Goal: Information Seeking & Learning: Learn about a topic

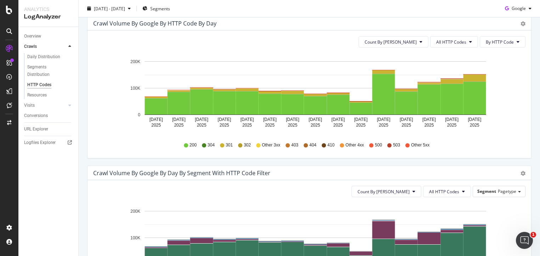
scroll to position [213, 0]
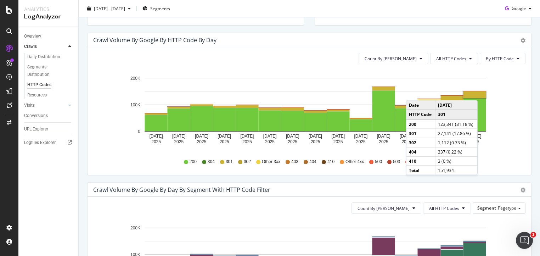
click at [479, 93] on rect "A chart." at bounding box center [474, 94] width 23 height 7
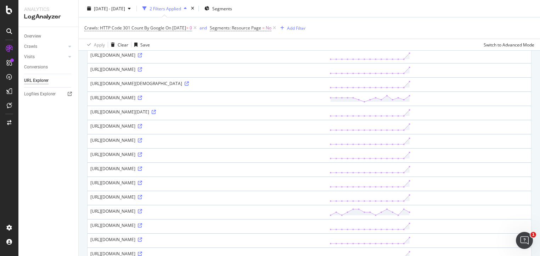
scroll to position [613, 0]
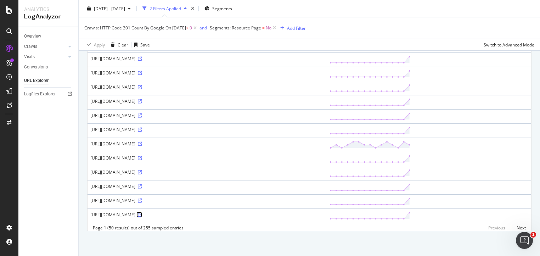
click at [142, 213] on icon at bounding box center [140, 215] width 4 height 4
click at [513, 228] on link "Next" at bounding box center [518, 228] width 15 height 10
click at [493, 229] on link "Previous" at bounding box center [497, 228] width 28 height 10
click at [515, 227] on link "Next" at bounding box center [518, 228] width 15 height 10
click at [514, 228] on link "Next" at bounding box center [518, 228] width 15 height 10
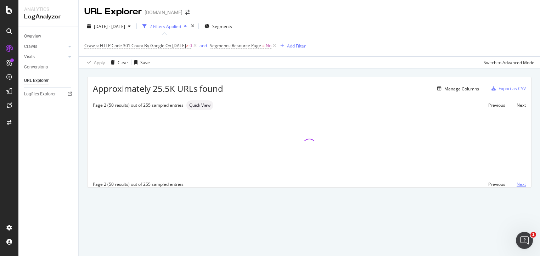
scroll to position [0, 0]
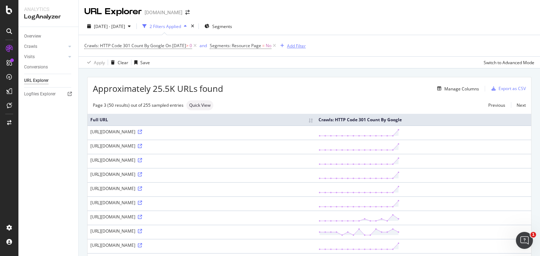
click at [302, 44] on div "Add Filter" at bounding box center [296, 46] width 19 height 6
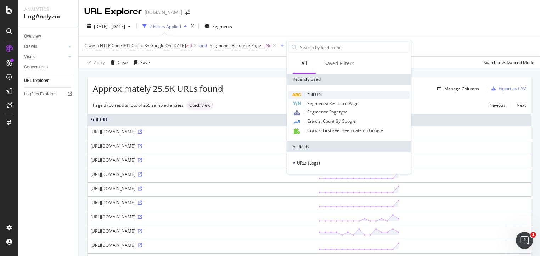
click at [317, 93] on span "Full URL" at bounding box center [315, 95] width 16 height 6
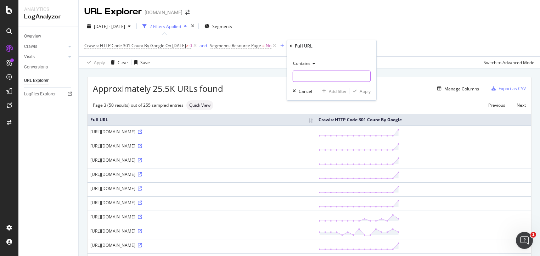
click at [305, 77] on input "text" at bounding box center [331, 76] width 77 height 11
type input "amp"
click at [364, 94] on div "Apply" at bounding box center [365, 91] width 11 height 6
click at [336, 45] on icon at bounding box center [333, 45] width 6 height 7
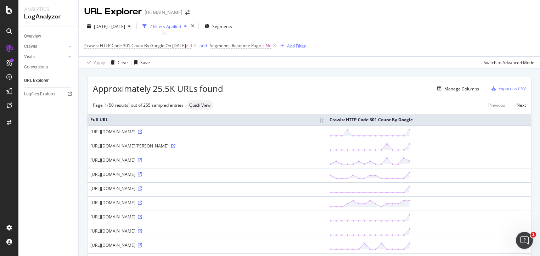
click at [297, 45] on div "Add Filter" at bounding box center [296, 46] width 19 height 6
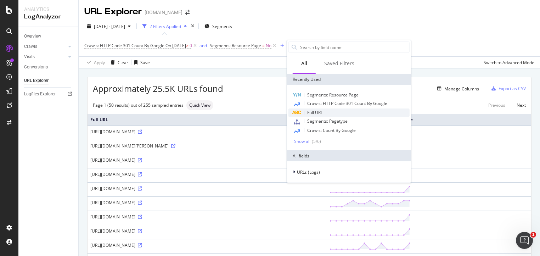
click at [326, 111] on div "Full URL" at bounding box center [348, 112] width 121 height 9
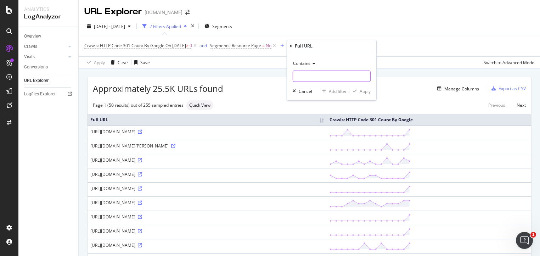
click at [305, 73] on input "text" at bounding box center [331, 76] width 77 height 11
type input "amp"
click at [364, 88] on div "Apply" at bounding box center [365, 91] width 11 height 6
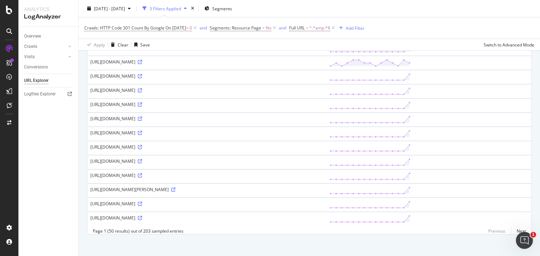
scroll to position [613, 0]
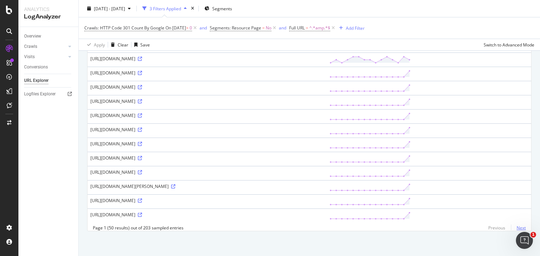
click at [516, 226] on link "Next" at bounding box center [518, 228] width 15 height 10
click at [487, 227] on link "Previous" at bounding box center [497, 228] width 28 height 10
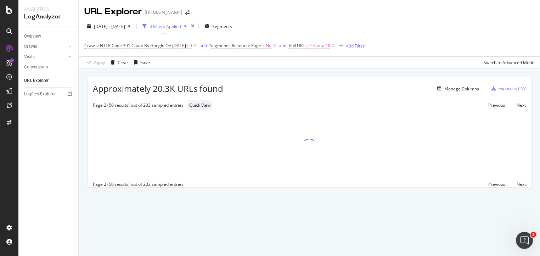
scroll to position [0, 0]
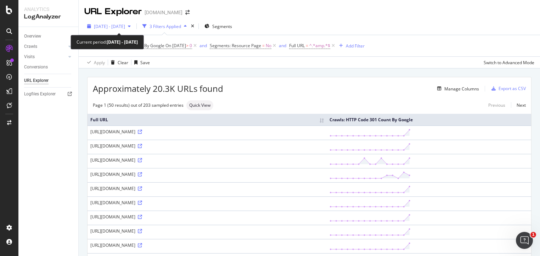
click at [125, 25] on span "[DATE] - [DATE]" at bounding box center [109, 26] width 31 height 6
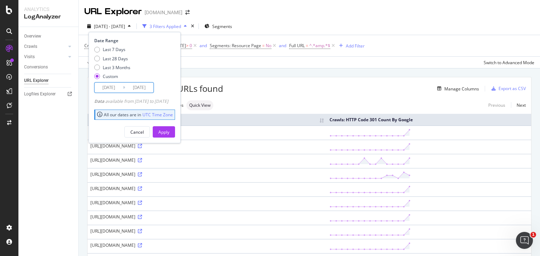
click at [119, 89] on input "[DATE]" at bounding box center [109, 88] width 28 height 10
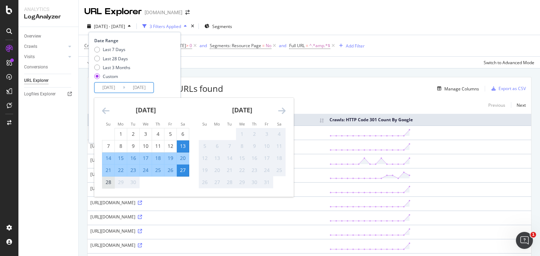
click at [108, 179] on div "28" at bounding box center [108, 182] width 12 height 7
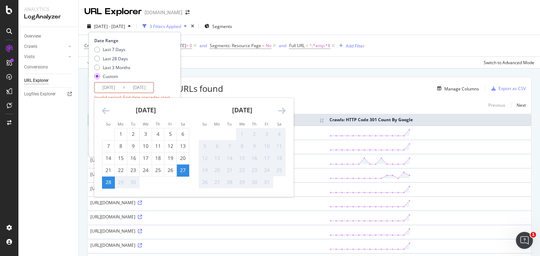
click at [184, 172] on div "27" at bounding box center [183, 170] width 12 height 7
type input "[DATE]"
click at [107, 184] on div "28" at bounding box center [108, 182] width 12 height 7
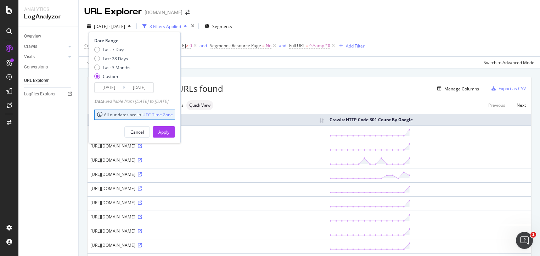
type input "[DATE]"
click at [169, 133] on div "Apply" at bounding box center [163, 132] width 11 height 6
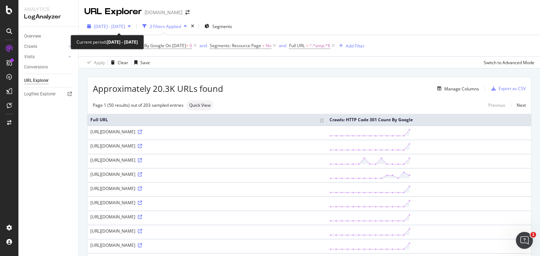
click at [117, 27] on span "[DATE] - [DATE]" at bounding box center [109, 26] width 31 height 6
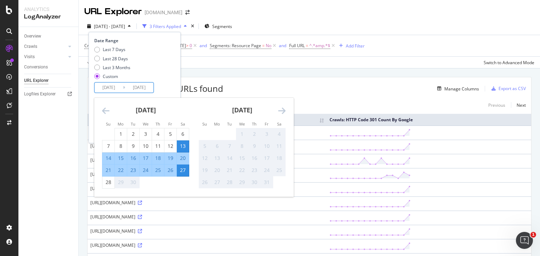
click at [145, 85] on input "[DATE]" at bounding box center [139, 88] width 28 height 10
click at [110, 185] on div "28" at bounding box center [108, 182] width 12 height 7
type input "[DATE]"
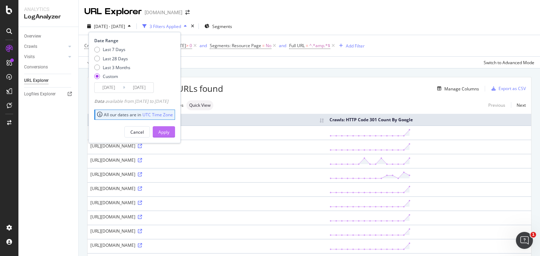
click at [168, 127] on button "Apply" at bounding box center [164, 131] width 22 height 11
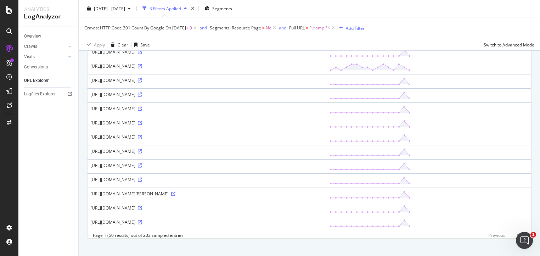
scroll to position [613, 0]
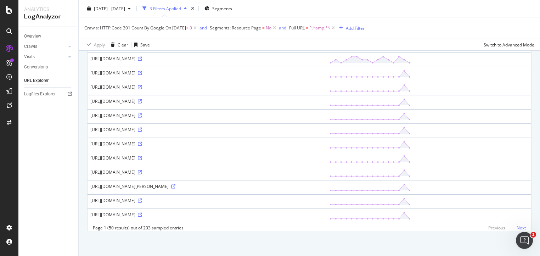
click at [514, 229] on link "Next" at bounding box center [518, 228] width 15 height 10
click at [36, 48] on div "Crawls" at bounding box center [30, 46] width 13 height 7
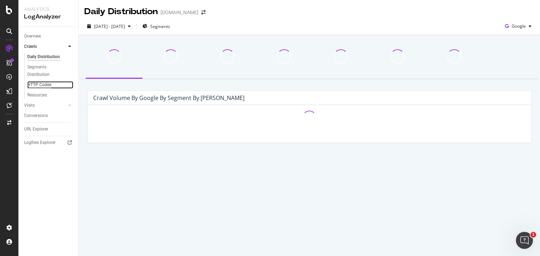
click at [38, 82] on div "HTTP Codes" at bounding box center [39, 84] width 24 height 7
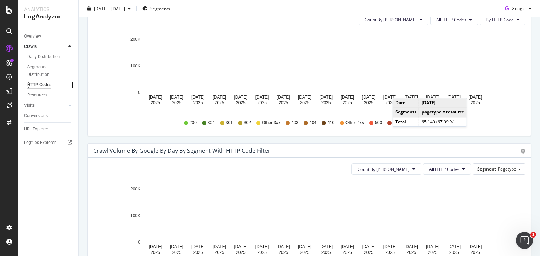
scroll to position [213, 0]
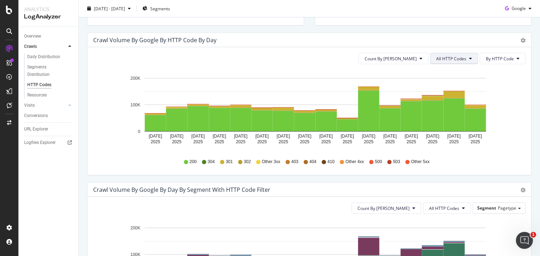
click at [459, 57] on span "All HTTP Codes" at bounding box center [451, 59] width 30 height 6
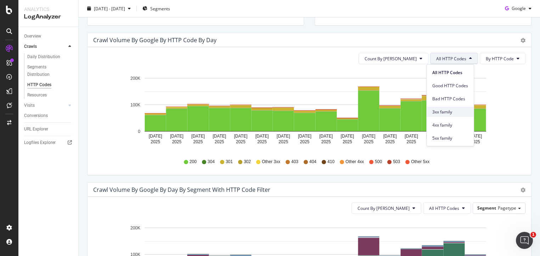
click at [459, 111] on span "3xx family" at bounding box center [450, 111] width 36 height 6
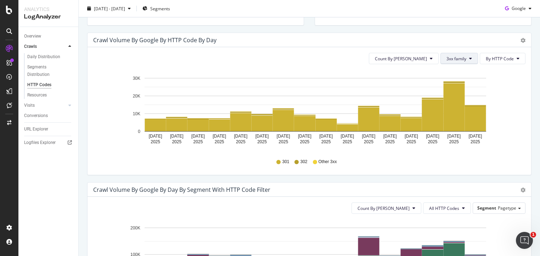
click at [456, 61] on span "3xx family" at bounding box center [456, 59] width 20 height 6
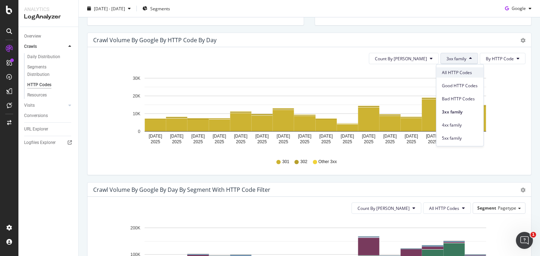
click at [456, 71] on span "All HTTP Codes" at bounding box center [460, 72] width 36 height 6
